Goal: Task Accomplishment & Management: Manage account settings

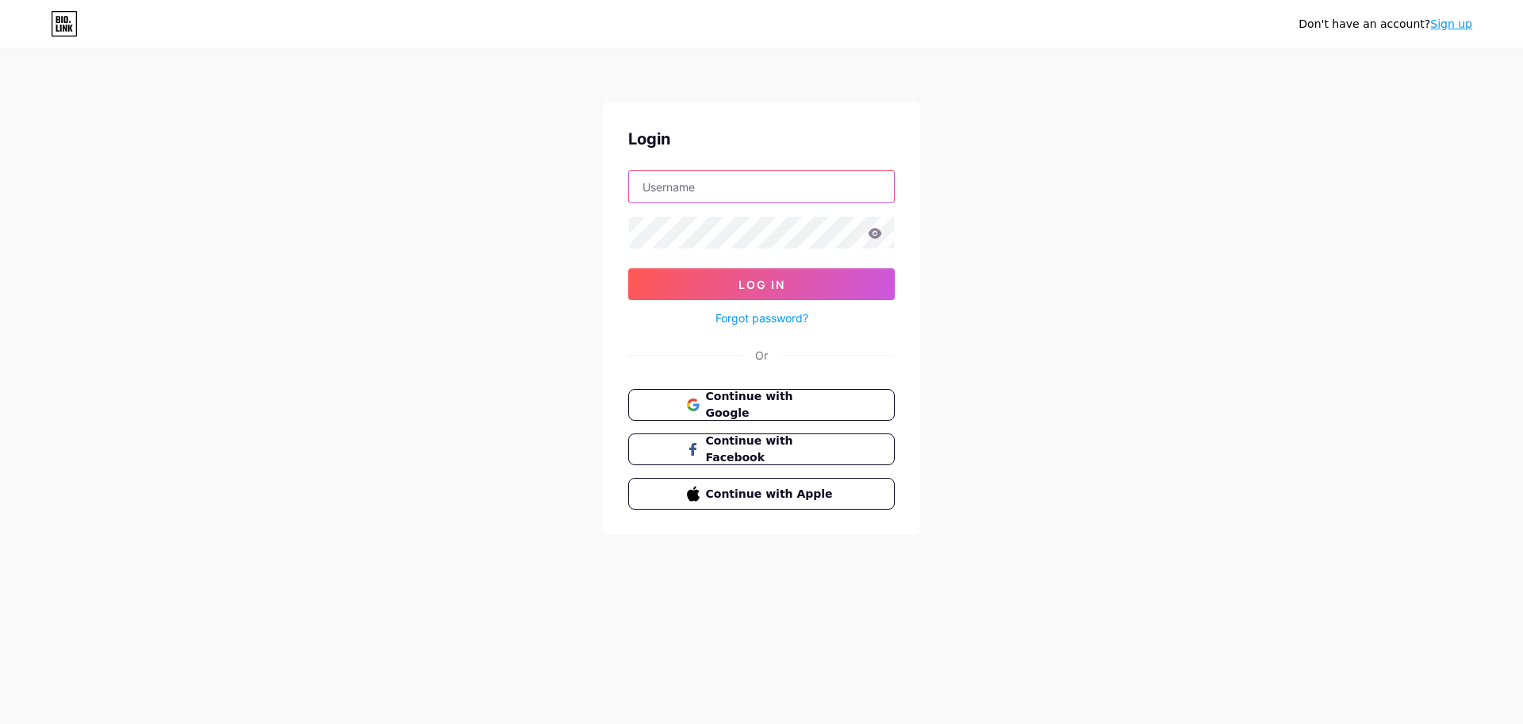
click at [712, 187] on input "text" at bounding box center [761, 187] width 265 height 32
type input "[EMAIL_ADDRESS][DOMAIN_NAME]"
click at [755, 274] on button "Log In" at bounding box center [761, 284] width 267 height 32
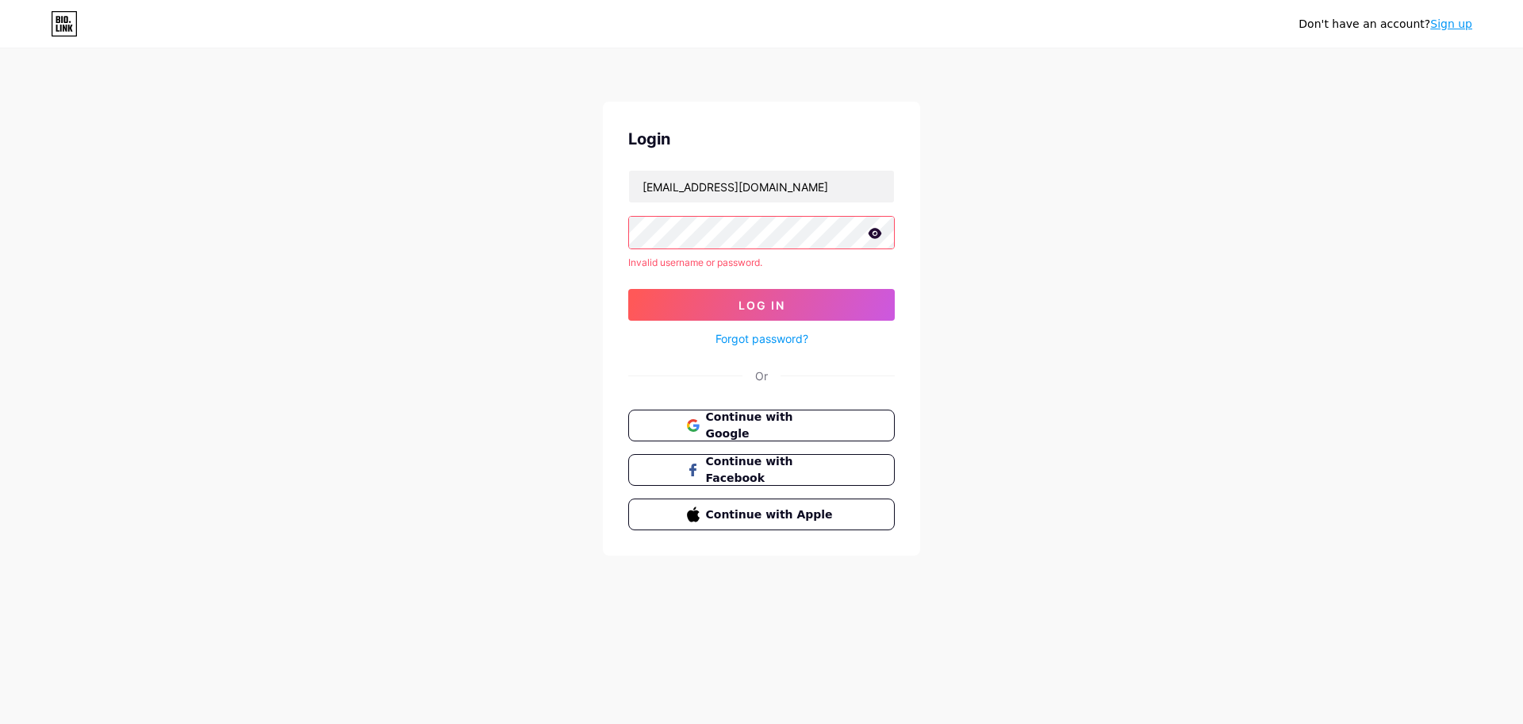
click at [876, 232] on icon at bounding box center [875, 233] width 13 height 10
click at [534, 228] on div "Don't have an account? Sign up Login [EMAIL_ADDRESS][DOMAIN_NAME] Invalid usern…" at bounding box center [761, 303] width 1523 height 606
click at [606, 232] on div "Login [EMAIL_ADDRESS][DOMAIN_NAME] Invalid username or password. Log In Forgot …" at bounding box center [761, 329] width 317 height 454
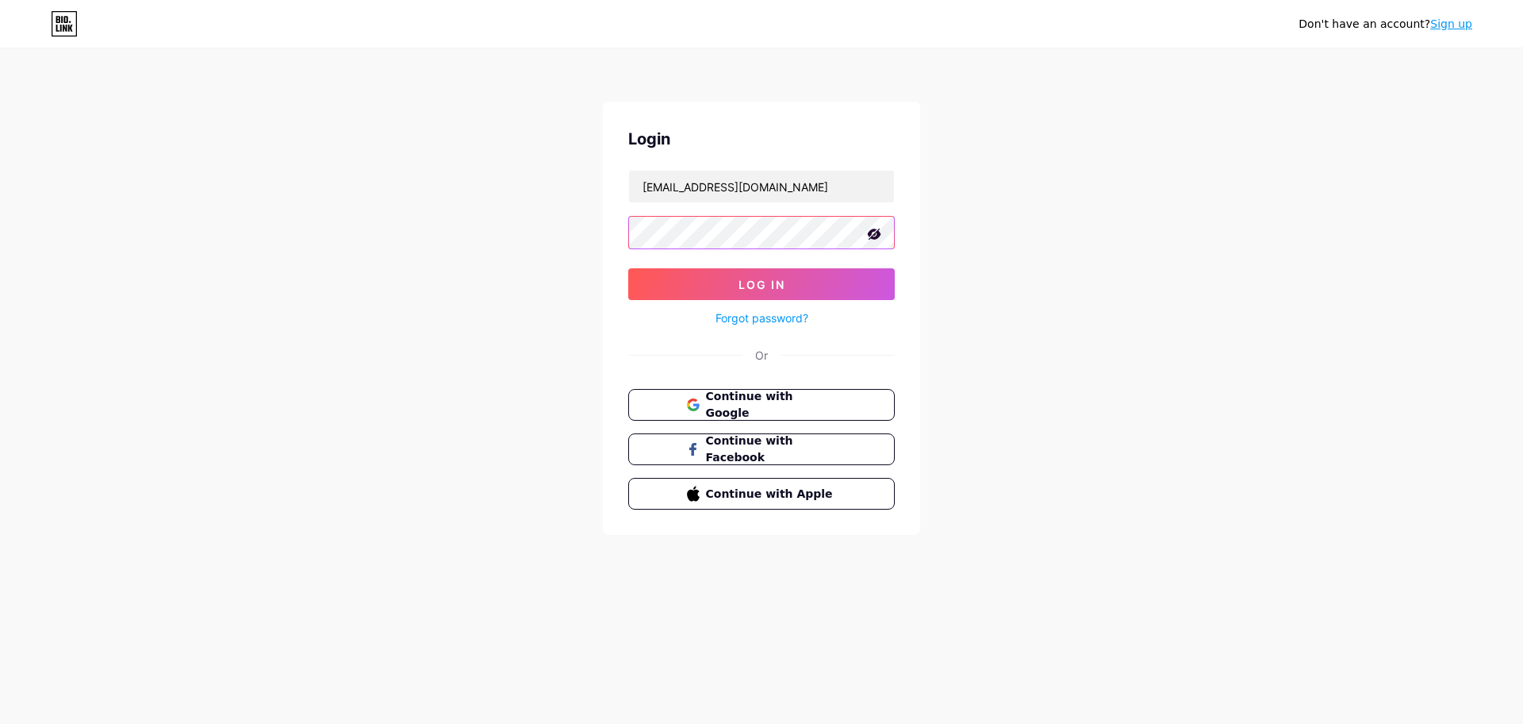
click at [598, 231] on div "Don't have an account? Sign up Login [EMAIL_ADDRESS][DOMAIN_NAME] Log In Forgot…" at bounding box center [761, 292] width 1523 height 585
click at [747, 288] on span "Log In" at bounding box center [762, 284] width 47 height 13
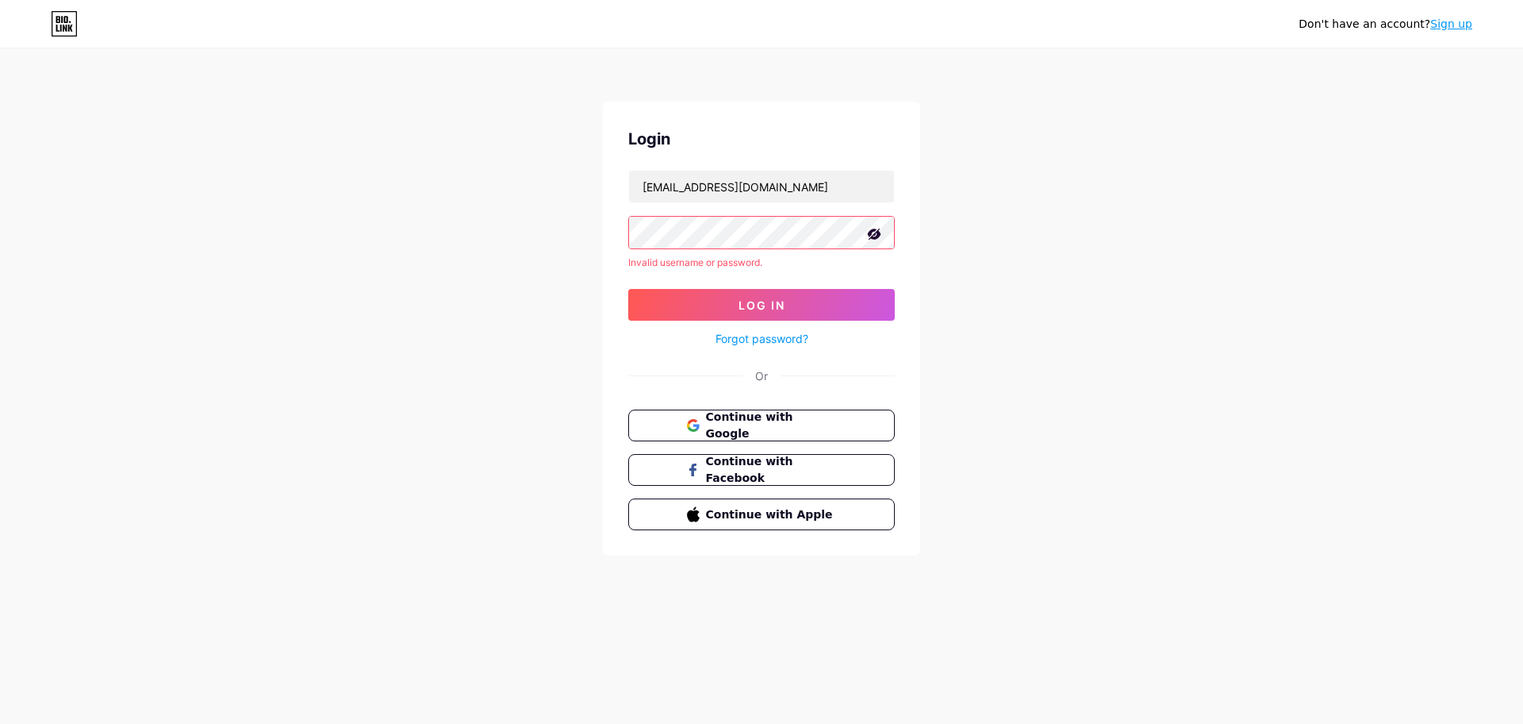
click at [622, 236] on div "Login [EMAIL_ADDRESS][DOMAIN_NAME] Invalid username or password. Log In Forgot …" at bounding box center [761, 329] width 317 height 454
click at [714, 298] on button "Log In" at bounding box center [761, 305] width 267 height 32
click at [871, 235] on icon at bounding box center [874, 233] width 13 height 11
